Goal: Book appointment/travel/reservation

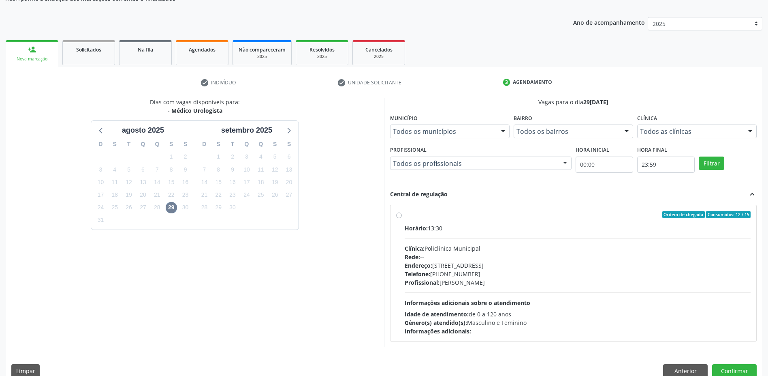
scroll to position [94, 0]
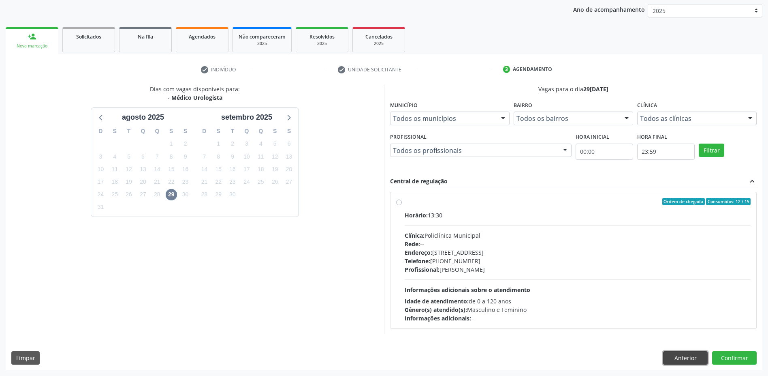
click at [679, 357] on button "Anterior" at bounding box center [685, 358] width 45 height 14
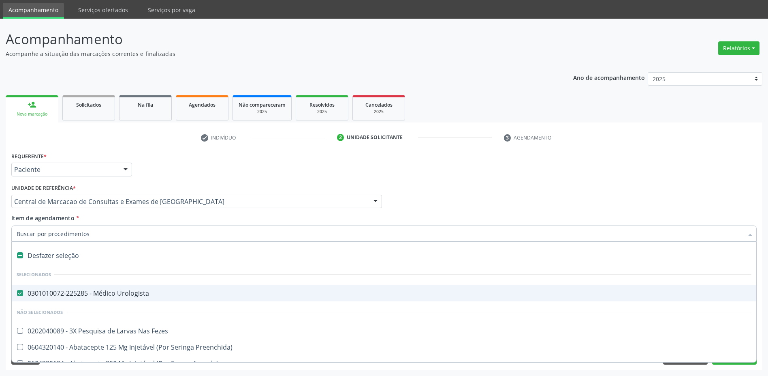
click at [128, 232] on input "Item de agendamento *" at bounding box center [380, 233] width 727 height 16
click at [38, 291] on div "0301010072-225285 - Médico Urologista" at bounding box center [384, 293] width 735 height 6
checkbox Urologista "false"
click at [37, 232] on input "Item de agendamento *" at bounding box center [380, 233] width 727 height 16
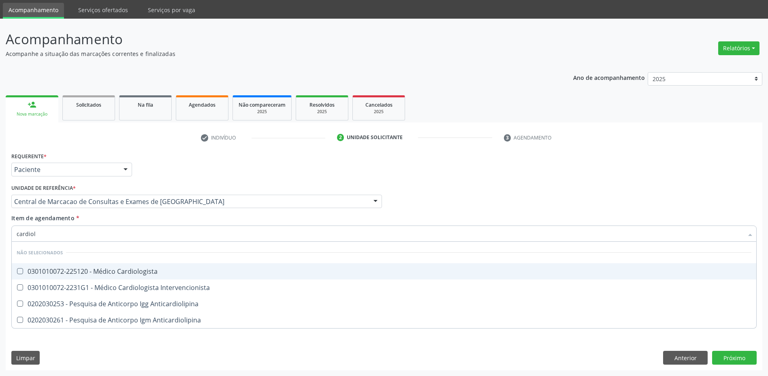
type input "cardiolo"
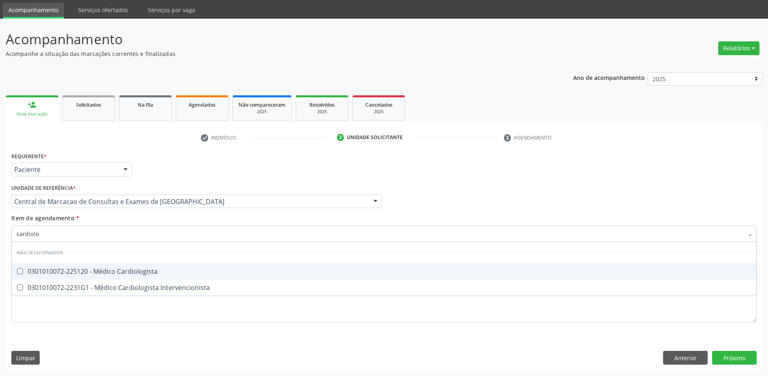
click at [119, 270] on div "0301010072-225120 - Médico Cardiologista" at bounding box center [384, 271] width 735 height 6
checkbox Cardiologista "true"
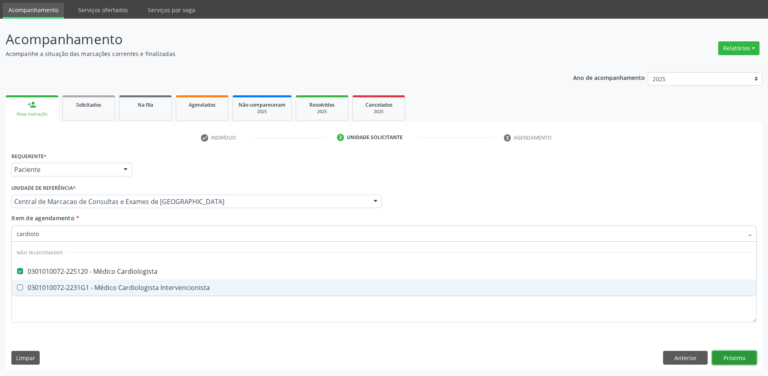
click at [729, 354] on div "Requerente * Paciente Médico(a) Enfermeiro(a) Paciente Nenhum resultado encontr…" at bounding box center [384, 260] width 757 height 220
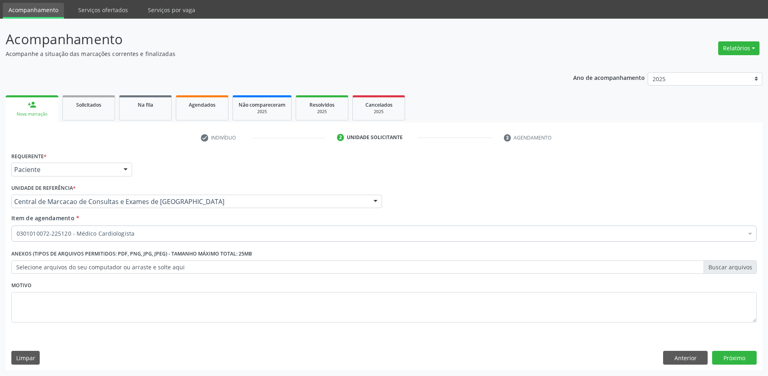
click at [716, 365] on div "Requerente * Paciente Médico(a) Enfermeiro(a) Paciente Nenhum resultado encontr…" at bounding box center [384, 260] width 757 height 220
click at [718, 359] on button "Próximo" at bounding box center [734, 357] width 45 height 14
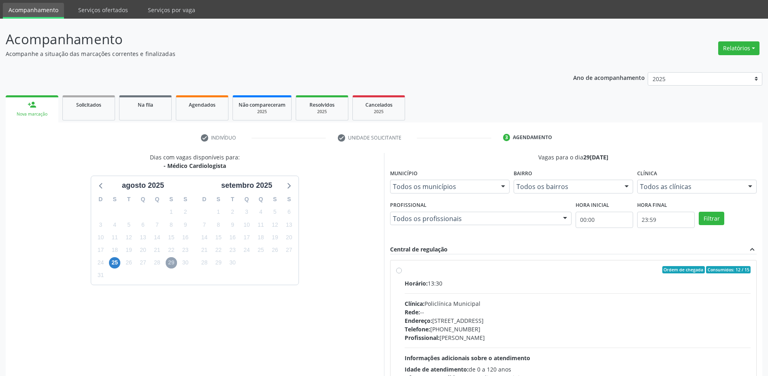
click at [173, 262] on span "29" at bounding box center [171, 262] width 11 height 11
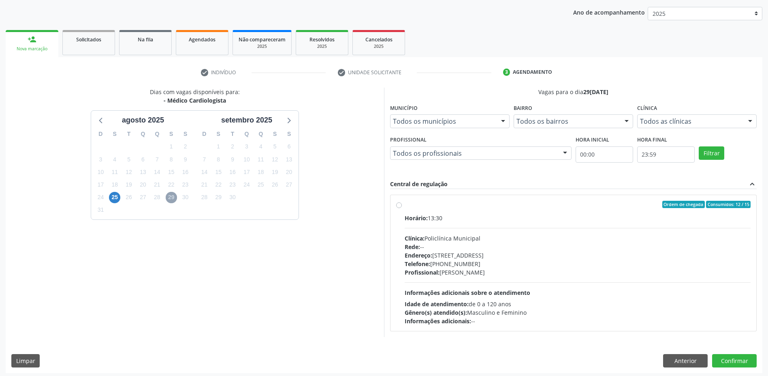
scroll to position [94, 0]
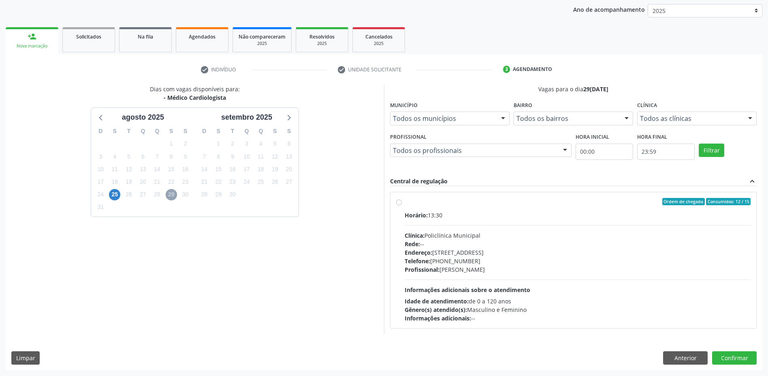
click at [175, 193] on span "29" at bounding box center [171, 194] width 11 height 11
click at [114, 194] on span "25" at bounding box center [114, 194] width 11 height 11
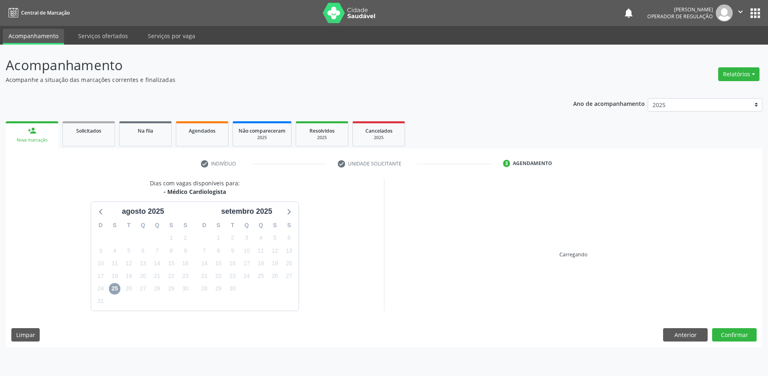
scroll to position [0, 0]
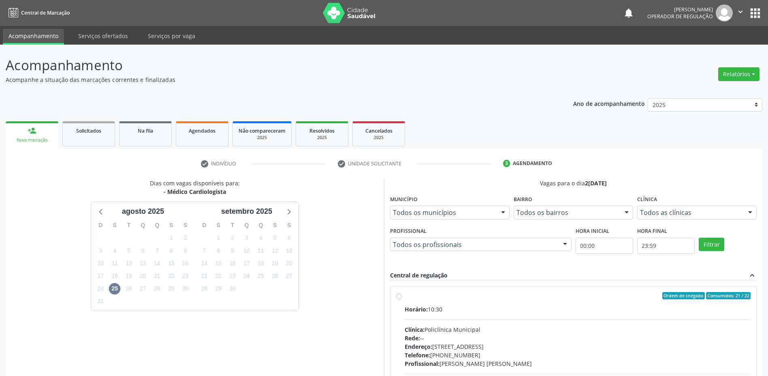
click at [263, 317] on div "Dias com vagas disponíveis para: - Médico Cardiologista [DATE] D S T Q Q S S 27…" at bounding box center [195, 303] width 378 height 249
click at [740, 9] on icon "" at bounding box center [740, 11] width 9 height 9
click at [704, 46] on link "Sair" at bounding box center [720, 49] width 56 height 11
